Goal: Task Accomplishment & Management: Use online tool/utility

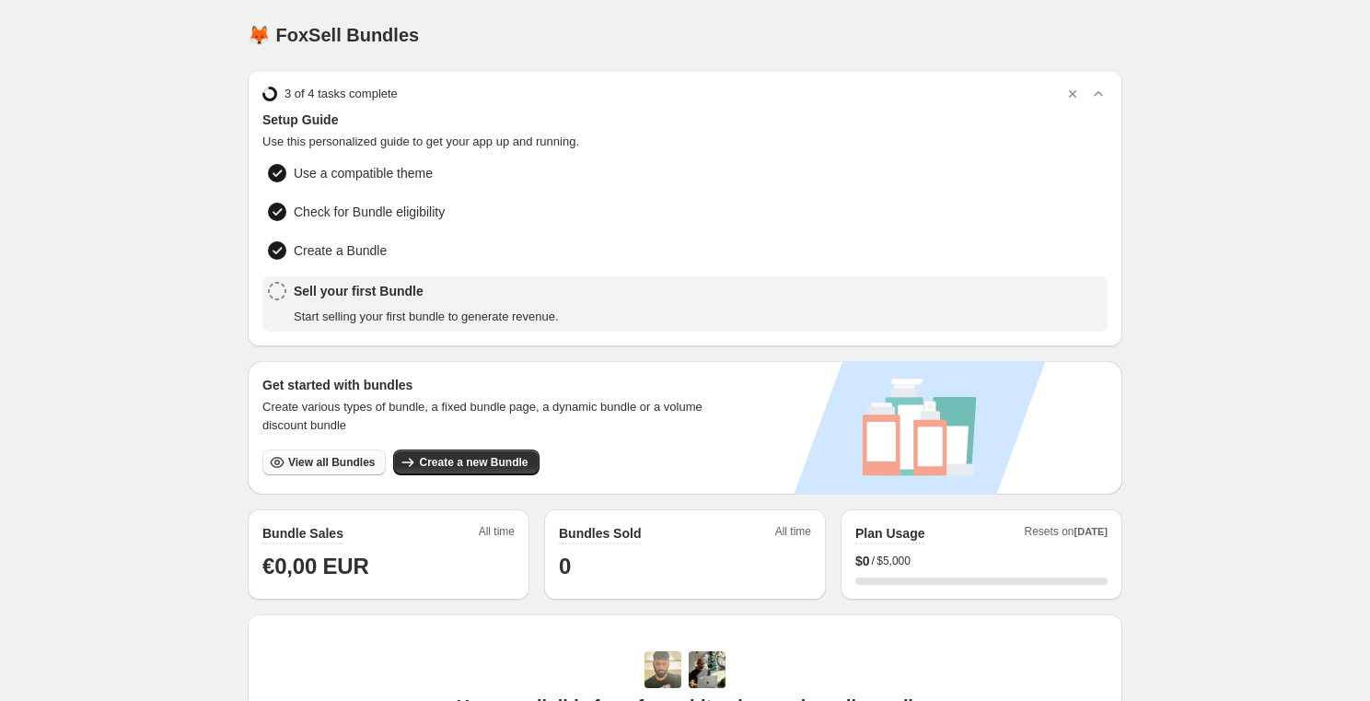
click at [314, 455] on span "View all Bundles" at bounding box center [331, 462] width 87 height 15
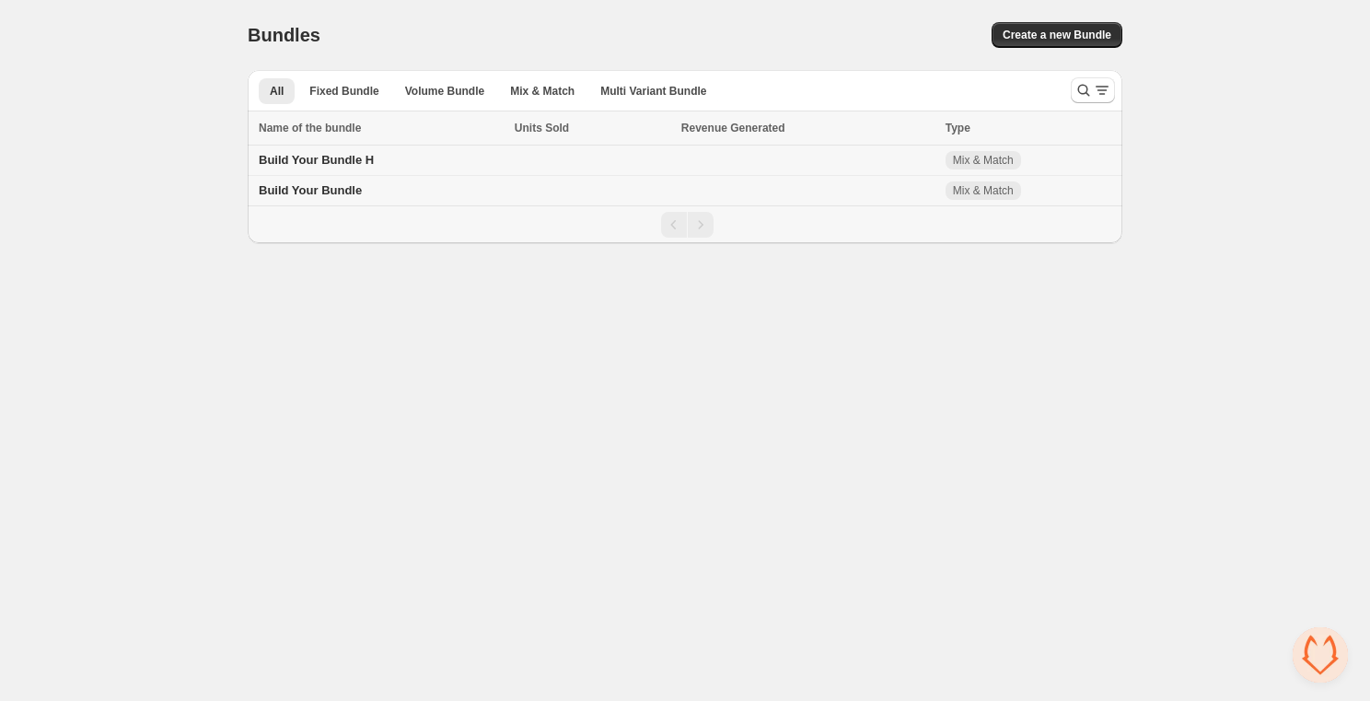
click at [350, 157] on span "Build Your Bundle H" at bounding box center [316, 160] width 115 height 14
click at [291, 204] on td "Build Your Bundle" at bounding box center [378, 191] width 261 height 30
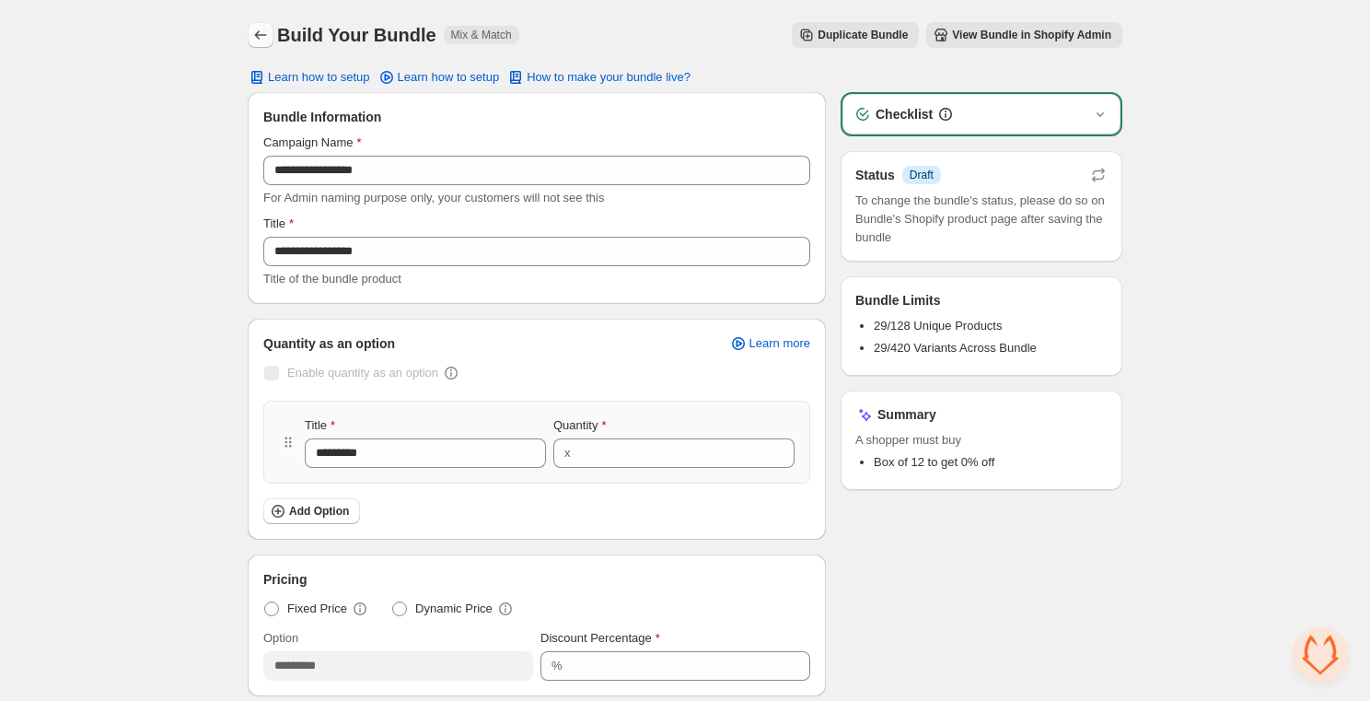
click at [260, 27] on icon "Back" at bounding box center [260, 35] width 18 height 18
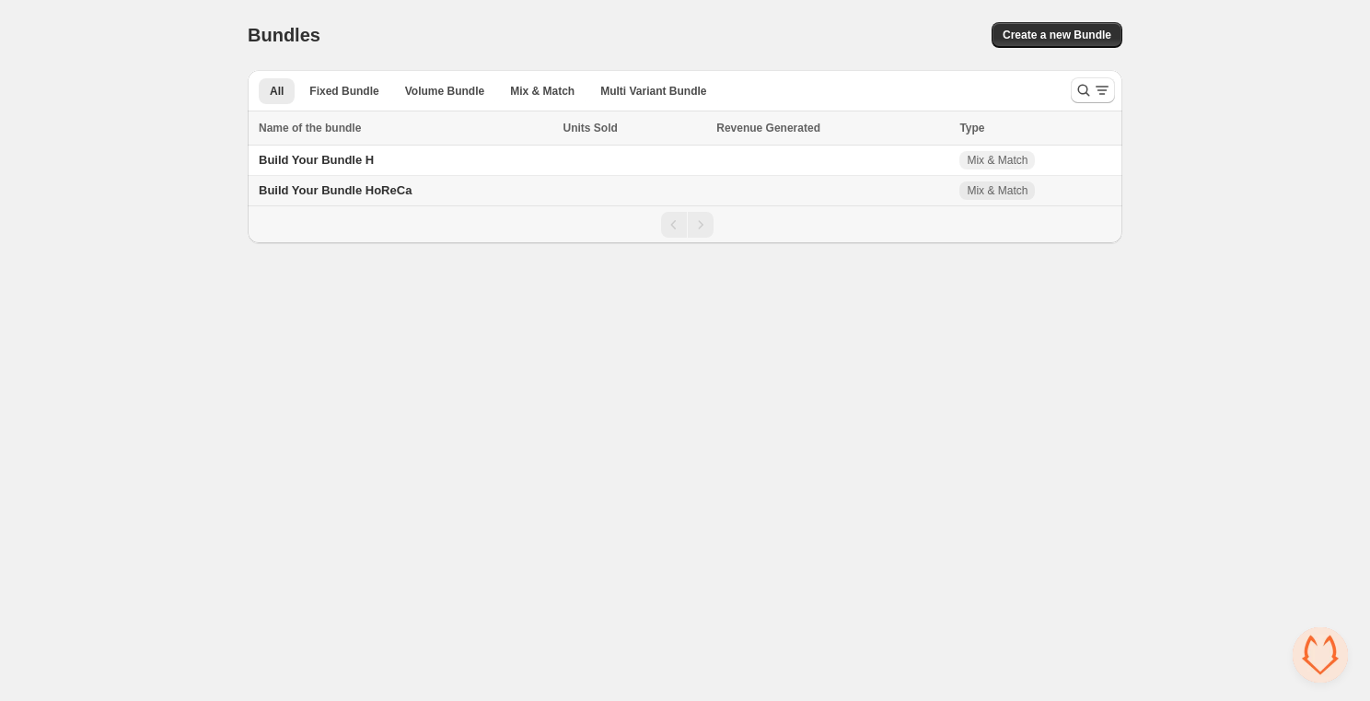
click at [393, 191] on span "Build Your Bundle HoReCa" at bounding box center [335, 190] width 153 height 14
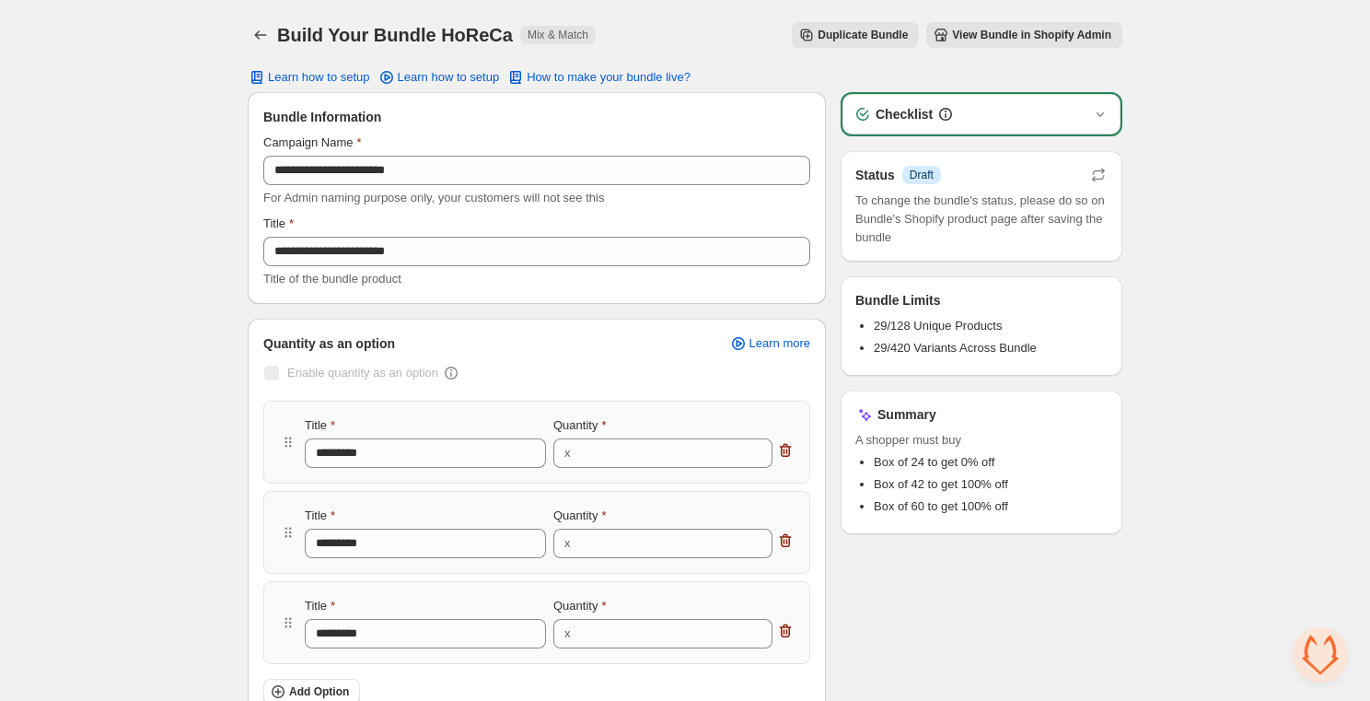
click at [952, 29] on span "View Bundle in Shopify Admin" at bounding box center [1031, 35] width 159 height 15
